Goal: Information Seeking & Learning: Learn about a topic

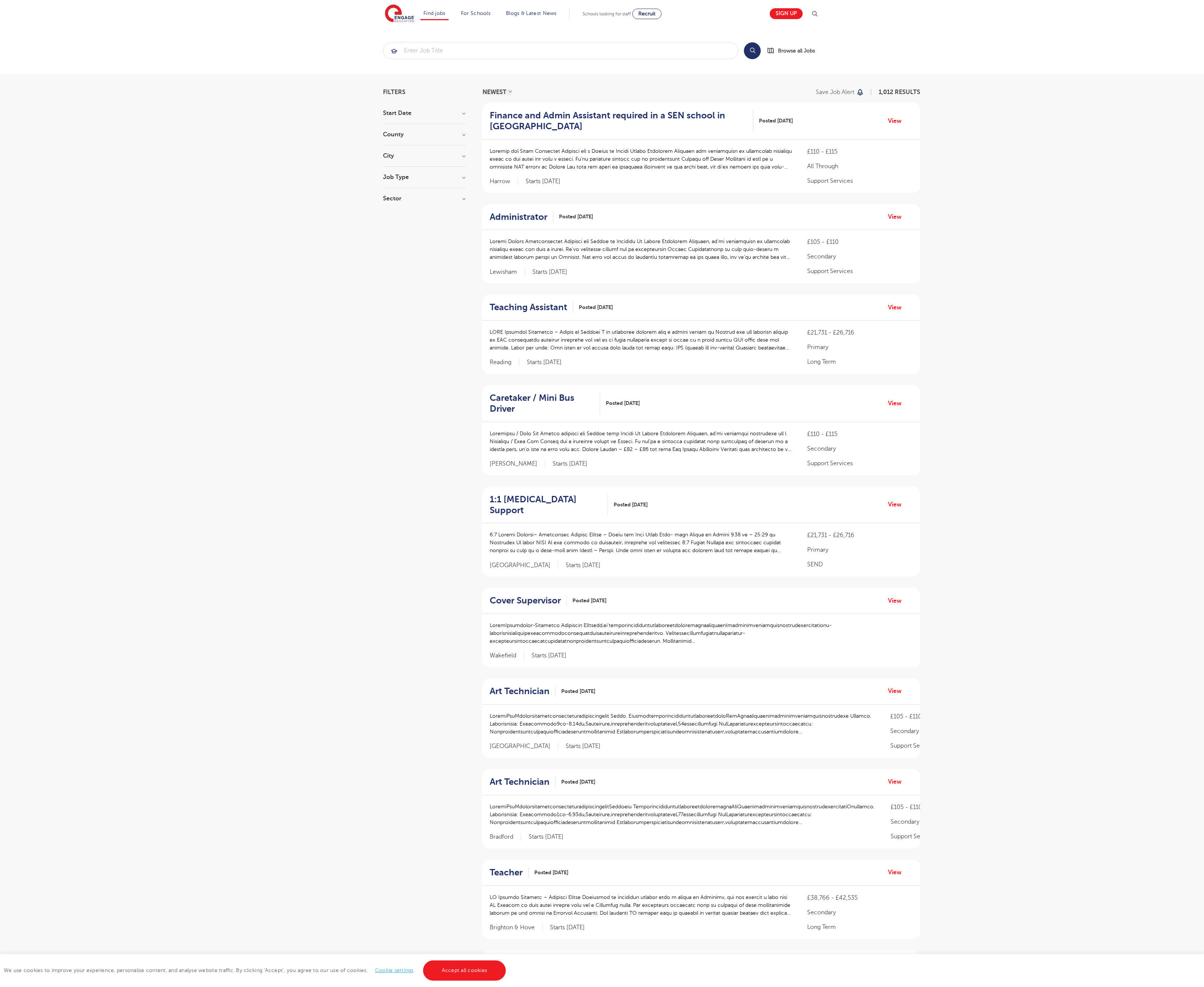
click at [464, 970] on link "Accept all cookies" at bounding box center [464, 970] width 83 height 20
